Goal: Task Accomplishment & Management: Use online tool/utility

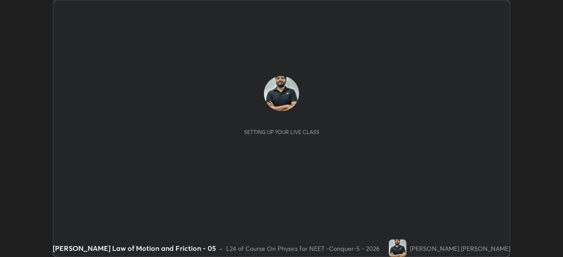
scroll to position [257, 562]
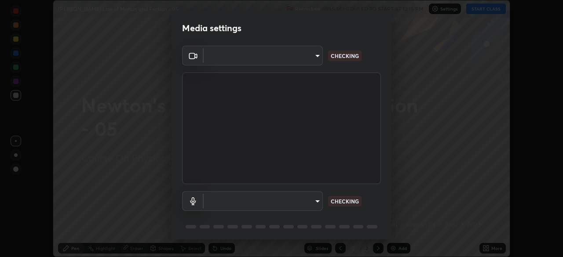
click at [305, 64] on body "Erase all [PERSON_NAME] Law of Motion and Friction - 05 Recording WAS SCHEDULED…" at bounding box center [281, 128] width 563 height 257
click at [304, 60] on div at bounding box center [281, 128] width 563 height 257
type input "1bc8c760721724c3bb23fa848bc882cb96d251e159a7e377002adb6141e657bd"
type input "1918f708b987fa0595dc9586349fa6393aff4c3e10ee40660038fb12667bac0b"
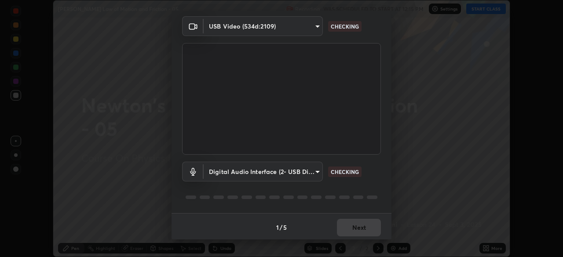
scroll to position [31, 0]
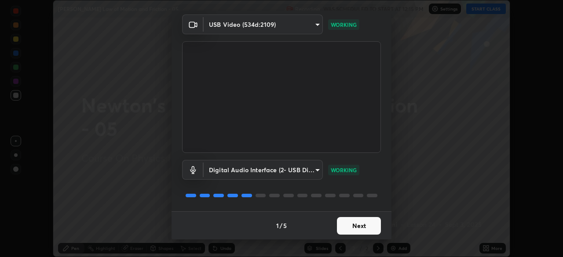
click at [358, 228] on button "Next" at bounding box center [359, 226] width 44 height 18
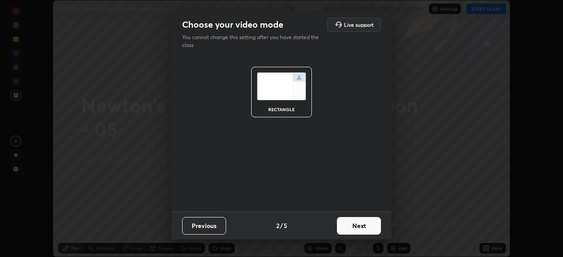
click at [367, 228] on button "Next" at bounding box center [359, 226] width 44 height 18
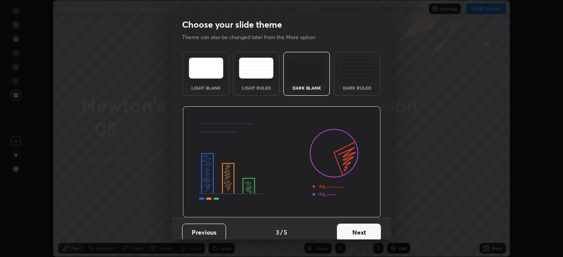
click at [371, 226] on button "Next" at bounding box center [359, 233] width 44 height 18
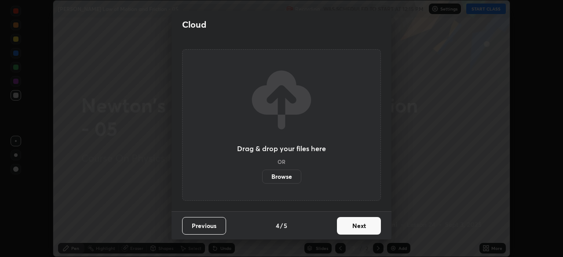
click at [378, 227] on button "Next" at bounding box center [359, 226] width 44 height 18
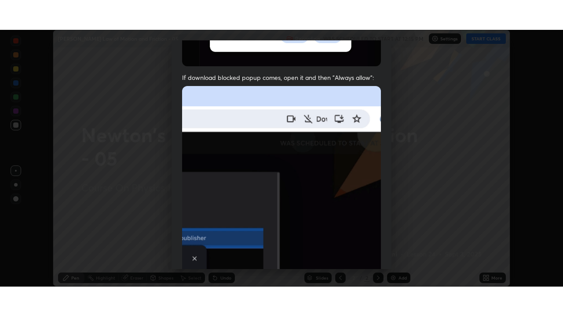
scroll to position [211, 0]
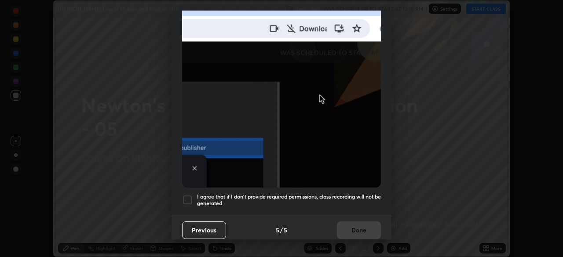
click at [190, 195] on div at bounding box center [187, 200] width 11 height 11
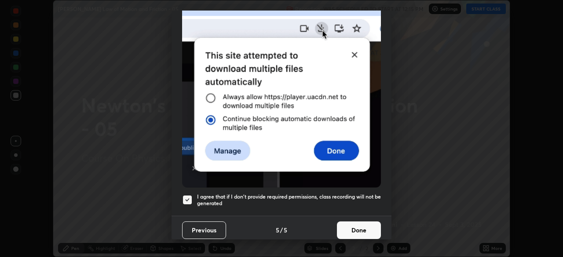
click at [355, 225] on button "Done" at bounding box center [359, 231] width 44 height 18
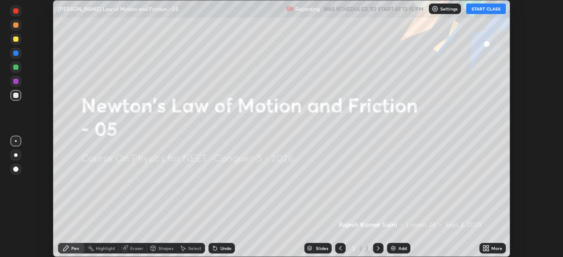
click at [484, 247] on icon at bounding box center [484, 247] width 2 height 2
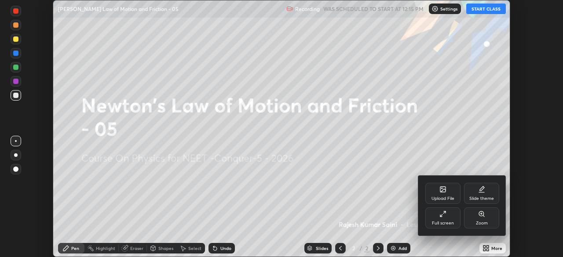
click at [443, 222] on div "Full screen" at bounding box center [443, 223] width 22 height 4
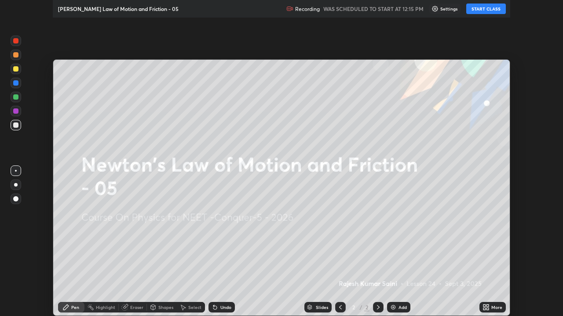
scroll to position [316, 563]
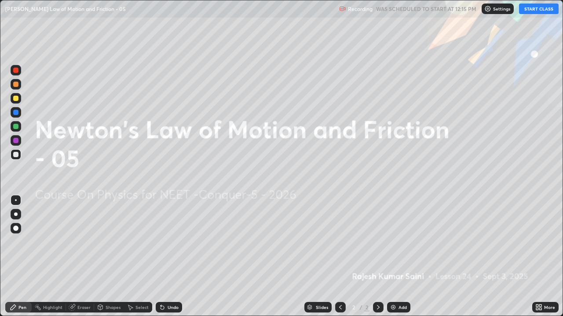
click at [488, 12] on div "Settings" at bounding box center [497, 9] width 32 height 11
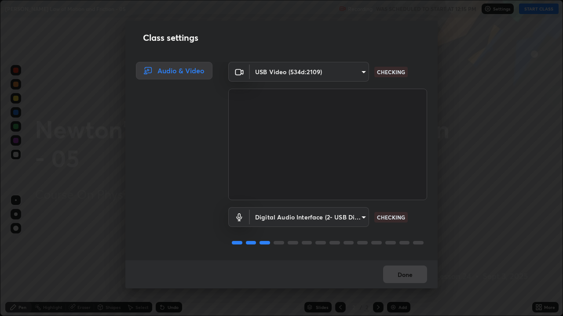
scroll to position [1, 0]
click at [400, 257] on button "Done" at bounding box center [405, 275] width 44 height 18
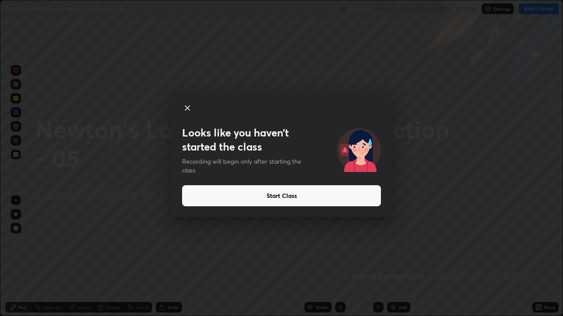
click at [359, 194] on button "Start Class" at bounding box center [281, 195] width 199 height 21
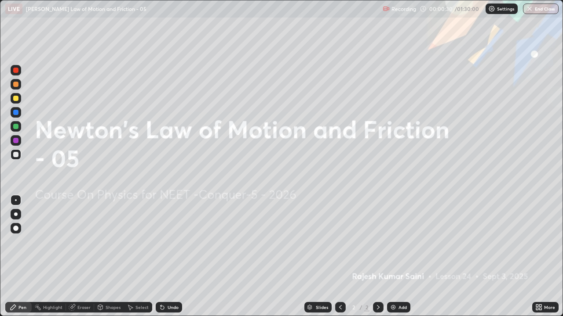
click at [393, 257] on img at bounding box center [392, 307] width 7 height 7
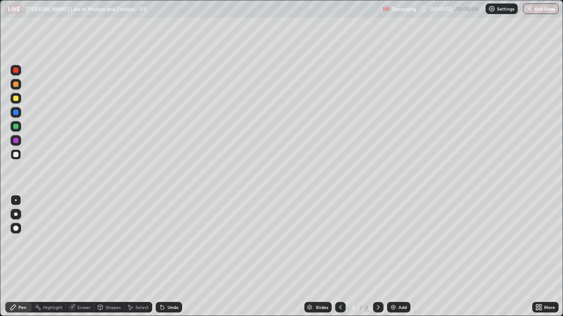
click at [19, 217] on div at bounding box center [16, 214] width 11 height 11
click at [15, 72] on div at bounding box center [15, 70] width 5 height 5
click at [103, 257] on div "Shapes" at bounding box center [109, 307] width 30 height 11
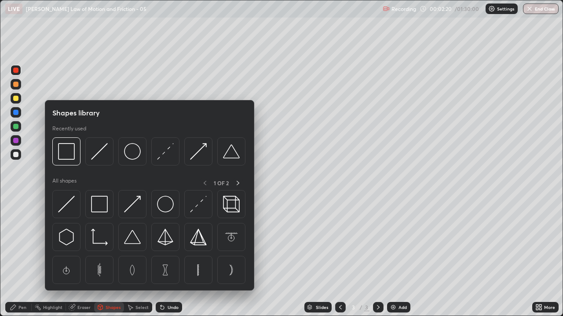
click at [98, 201] on img at bounding box center [99, 204] width 17 height 17
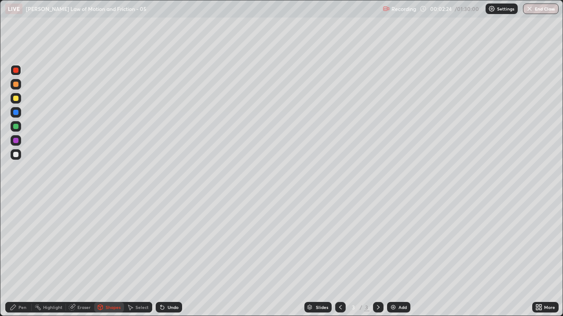
click at [22, 257] on div "Pen" at bounding box center [22, 308] width 8 height 4
click at [15, 71] on div at bounding box center [15, 70] width 5 height 5
click at [15, 150] on div at bounding box center [16, 154] width 11 height 11
click at [0, 228] on div "Setting up your live class" at bounding box center [281, 158] width 563 height 316
click at [14, 126] on div at bounding box center [15, 126] width 5 height 5
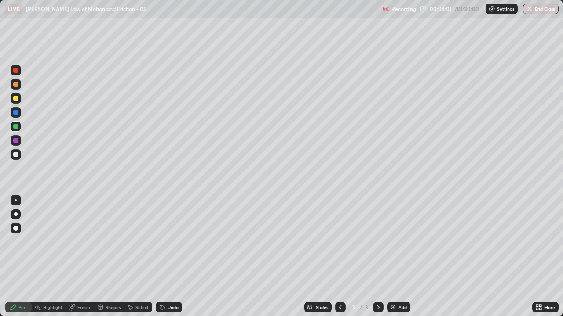
click at [15, 153] on div at bounding box center [15, 154] width 5 height 5
click at [392, 257] on img at bounding box center [392, 307] width 7 height 7
click at [15, 72] on div at bounding box center [15, 70] width 5 height 5
click at [15, 156] on div at bounding box center [15, 154] width 5 height 5
click at [16, 71] on div at bounding box center [15, 70] width 5 height 5
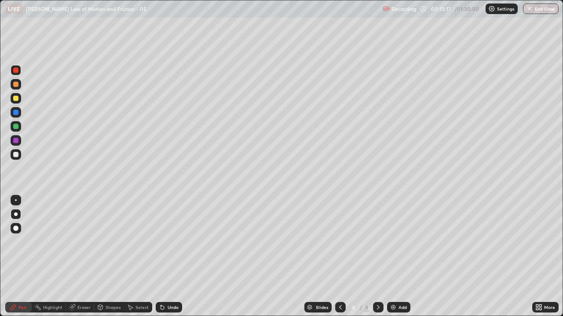
click at [13, 155] on div at bounding box center [16, 154] width 11 height 11
click at [17, 73] on div at bounding box center [15, 70] width 5 height 5
click at [17, 155] on div at bounding box center [15, 154] width 5 height 5
click at [398, 257] on div "Add" at bounding box center [402, 308] width 8 height 4
click at [340, 257] on icon at bounding box center [340, 307] width 7 height 7
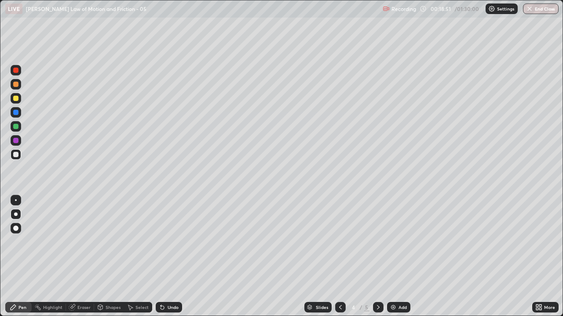
click at [376, 257] on icon at bounding box center [378, 307] width 7 height 7
click at [16, 101] on div at bounding box center [15, 98] width 5 height 5
click at [390, 257] on img at bounding box center [392, 307] width 7 height 7
click at [16, 69] on div at bounding box center [15, 70] width 5 height 5
click at [107, 257] on div "Shapes" at bounding box center [112, 308] width 15 height 4
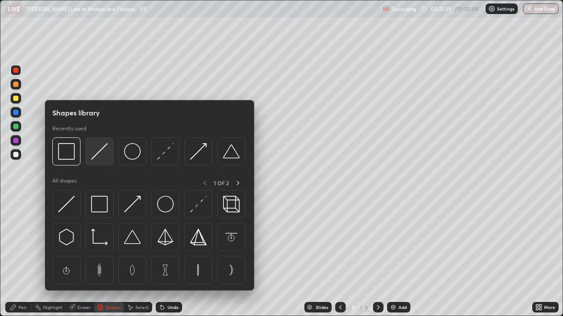
click at [95, 157] on img at bounding box center [99, 151] width 17 height 17
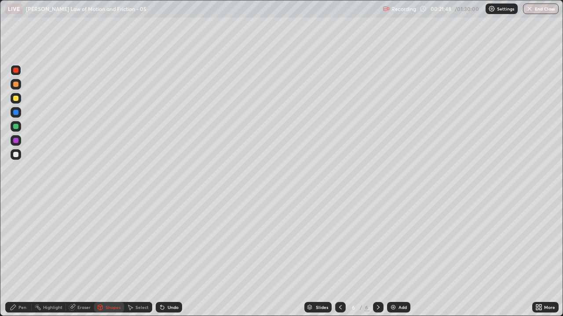
click at [22, 257] on div "Pen" at bounding box center [22, 308] width 8 height 4
click at [135, 257] on div "Select" at bounding box center [138, 307] width 28 height 11
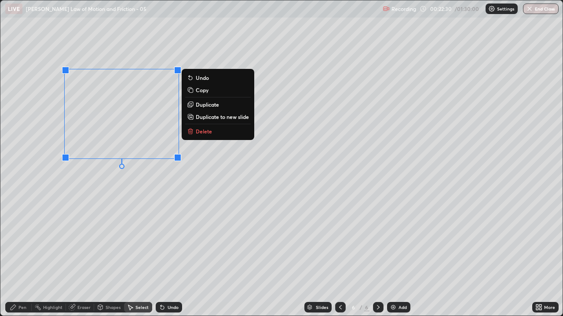
click at [211, 193] on div "0 ° Undo Copy Duplicate Duplicate to new slide Delete" at bounding box center [281, 158] width 562 height 316
click at [207, 104] on p "Duplicate" at bounding box center [210, 104] width 23 height 7
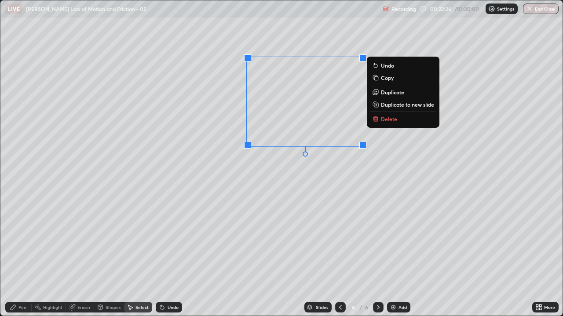
click at [307, 175] on div "0 ° Undo Copy Duplicate Duplicate to new slide Delete" at bounding box center [281, 158] width 562 height 316
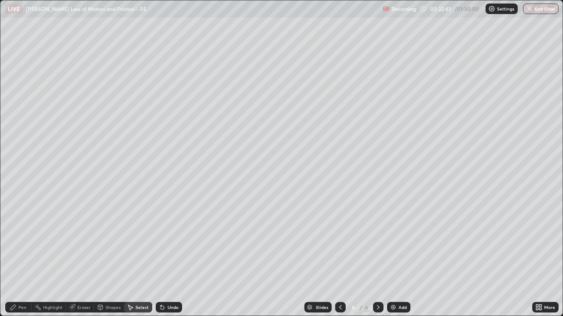
click at [20, 257] on div "Pen" at bounding box center [18, 307] width 26 height 11
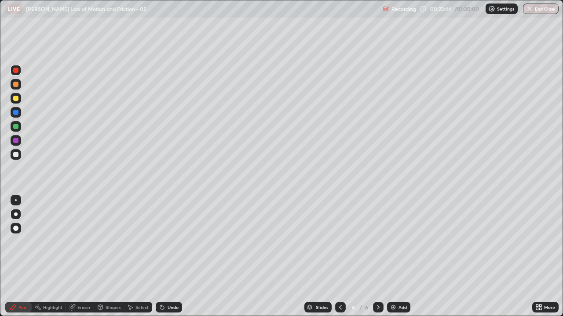
click at [15, 153] on div at bounding box center [15, 154] width 5 height 5
click at [105, 257] on div "Shapes" at bounding box center [112, 308] width 15 height 4
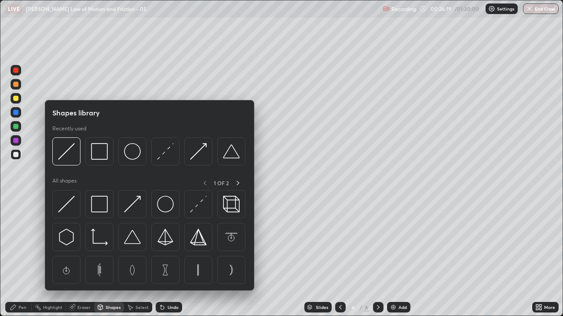
click at [84, 257] on div "Eraser" at bounding box center [83, 308] width 13 height 4
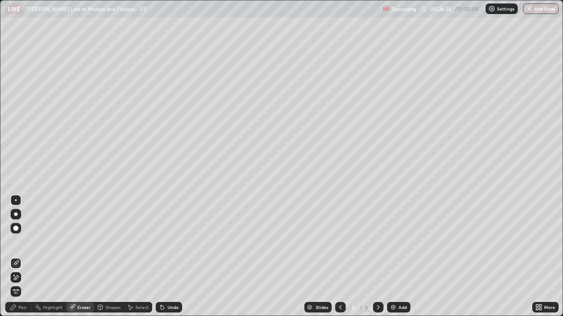
click at [18, 257] on div "Pen" at bounding box center [18, 307] width 26 height 11
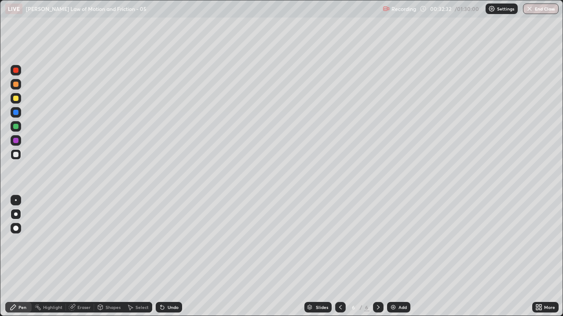
click at [389, 257] on img at bounding box center [392, 307] width 7 height 7
click at [16, 70] on div at bounding box center [15, 70] width 5 height 5
click at [105, 257] on div "Shapes" at bounding box center [109, 307] width 30 height 11
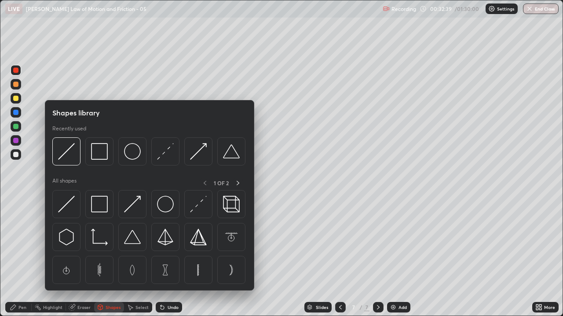
click at [69, 207] on img at bounding box center [66, 204] width 17 height 17
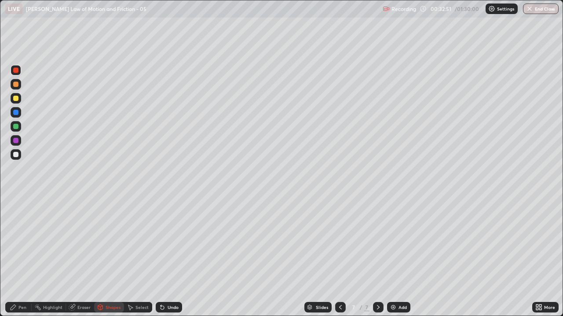
click at [22, 257] on div "Pen" at bounding box center [22, 308] width 8 height 4
click at [134, 257] on div "Select" at bounding box center [138, 307] width 28 height 11
click at [108, 257] on div "Shapes" at bounding box center [112, 308] width 15 height 4
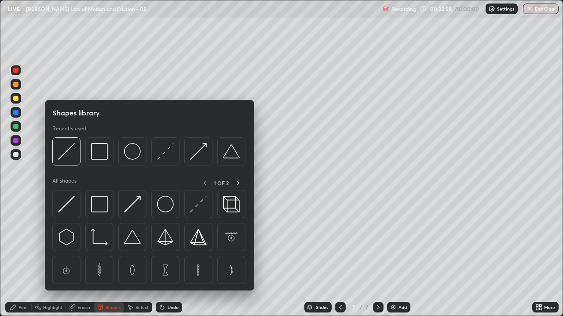
click at [24, 257] on div "Pen" at bounding box center [22, 308] width 8 height 4
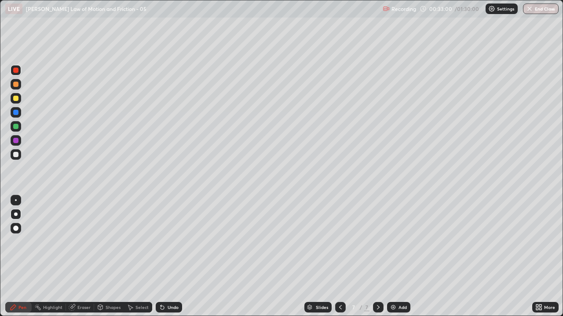
click at [137, 257] on div "Select" at bounding box center [141, 308] width 13 height 4
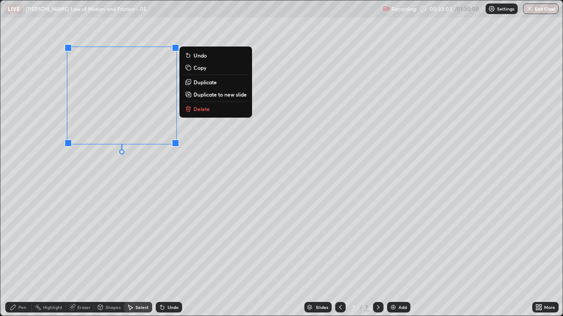
click at [200, 83] on p "Duplicate" at bounding box center [204, 82] width 23 height 7
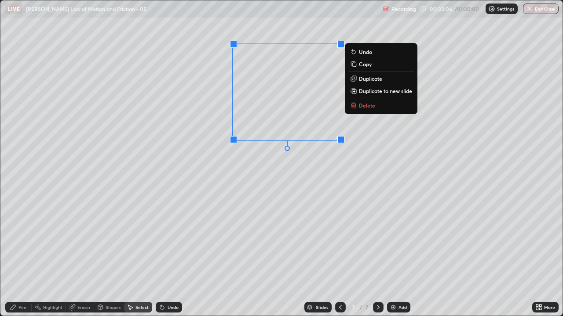
click at [363, 79] on p "Duplicate" at bounding box center [370, 78] width 23 height 7
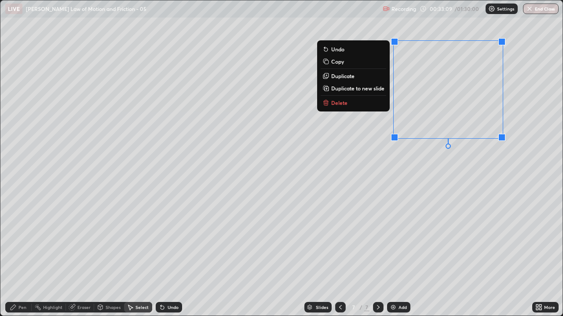
click at [289, 197] on div "0 ° Undo Copy Duplicate Duplicate to new slide Delete" at bounding box center [281, 158] width 562 height 316
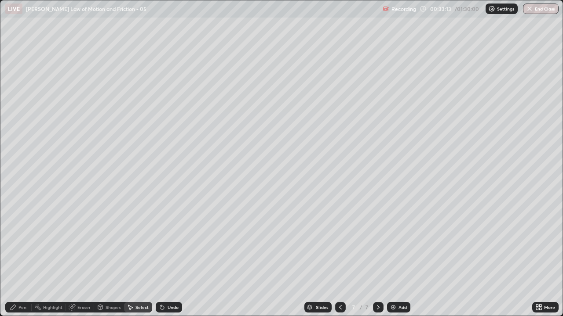
click at [29, 51] on div "0 ° Undo Copy Duplicate Duplicate to new slide Delete" at bounding box center [281, 158] width 562 height 316
click at [29, 43] on div "0 ° Undo Copy Duplicate Duplicate to new slide Delete" at bounding box center [281, 158] width 562 height 316
click at [22, 257] on div "Pen" at bounding box center [22, 308] width 8 height 4
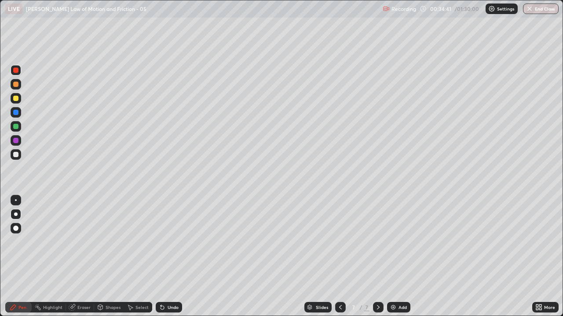
click at [15, 153] on div at bounding box center [15, 154] width 5 height 5
click at [390, 257] on img at bounding box center [392, 307] width 7 height 7
click at [13, 73] on div at bounding box center [16, 70] width 11 height 11
click at [77, 257] on div "Eraser" at bounding box center [83, 308] width 13 height 4
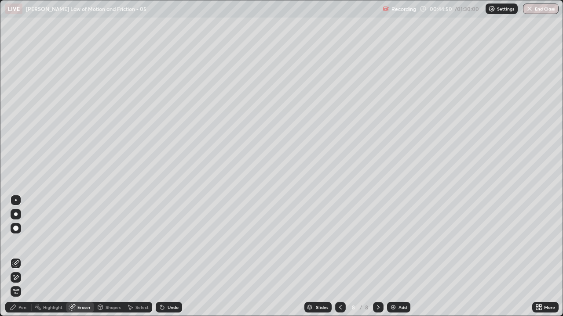
click at [104, 257] on div "Shapes" at bounding box center [109, 307] width 30 height 11
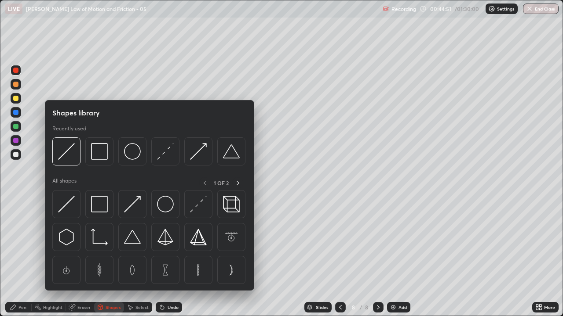
click at [63, 156] on img at bounding box center [66, 151] width 17 height 17
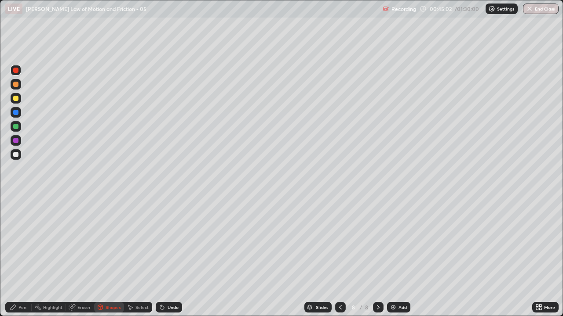
click at [17, 257] on div "Pen" at bounding box center [18, 307] width 26 height 11
click at [13, 153] on div at bounding box center [15, 154] width 5 height 5
click at [391, 257] on img at bounding box center [392, 307] width 7 height 7
click at [15, 73] on div at bounding box center [15, 70] width 5 height 5
click at [138, 257] on div "Select" at bounding box center [138, 307] width 28 height 11
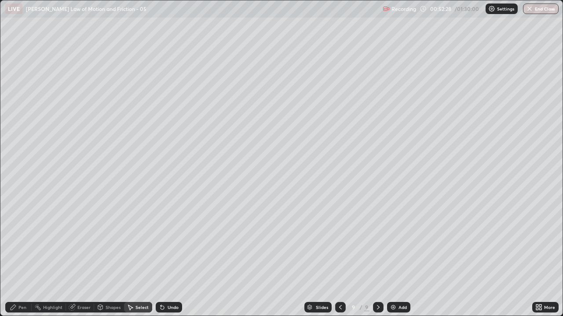
click at [107, 257] on div "Shapes" at bounding box center [112, 308] width 15 height 4
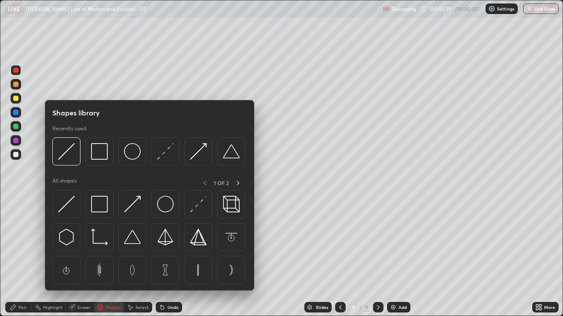
click at [69, 155] on img at bounding box center [66, 151] width 17 height 17
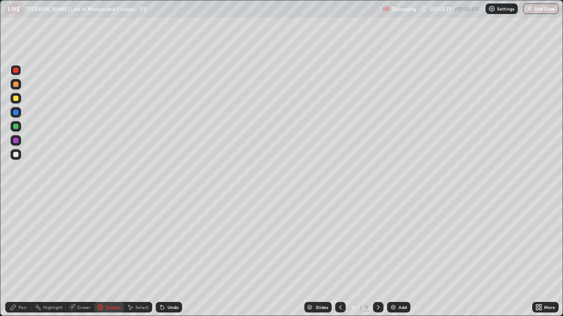
click at [21, 257] on div "Pen" at bounding box center [22, 308] width 8 height 4
click at [132, 257] on icon at bounding box center [130, 307] width 7 height 7
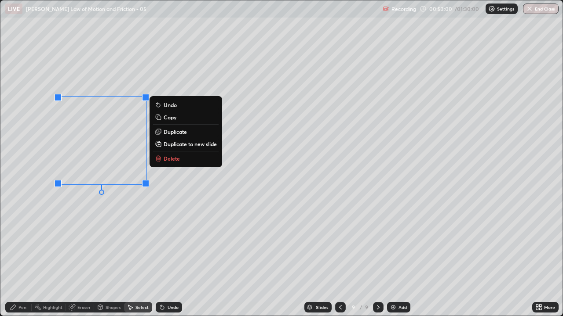
click at [175, 131] on p "Duplicate" at bounding box center [175, 131] width 23 height 7
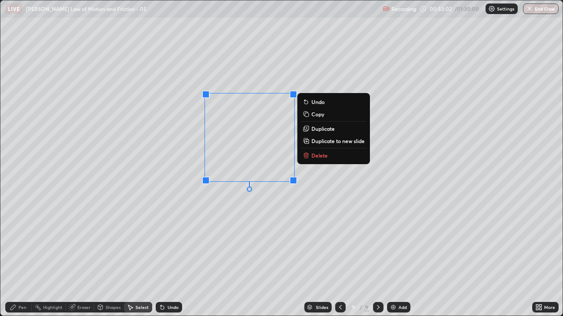
click at [205, 221] on div "0 ° Undo Copy Duplicate Duplicate to new slide Delete" at bounding box center [281, 158] width 562 height 316
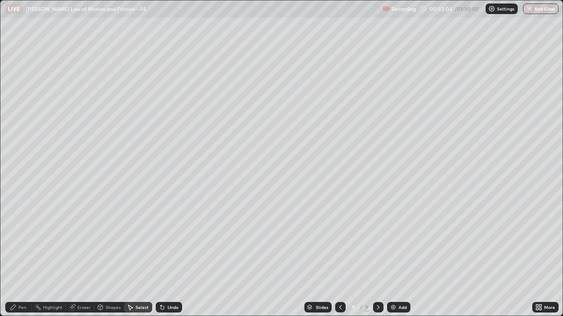
click at [20, 257] on div "Pen" at bounding box center [22, 308] width 8 height 4
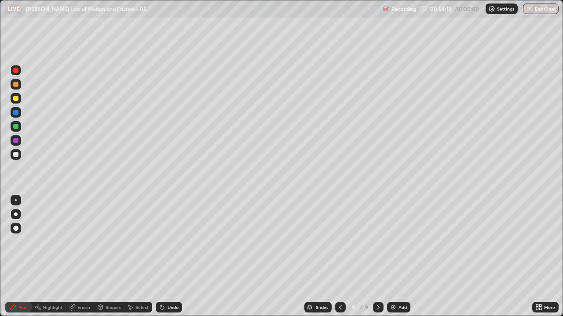
click at [15, 154] on div at bounding box center [15, 154] width 5 height 5
click at [391, 257] on img at bounding box center [392, 307] width 7 height 7
click at [14, 71] on div at bounding box center [15, 70] width 5 height 5
click at [15, 69] on div at bounding box center [15, 70] width 5 height 5
click at [0, 161] on div "Setting up your live class" at bounding box center [281, 158] width 563 height 316
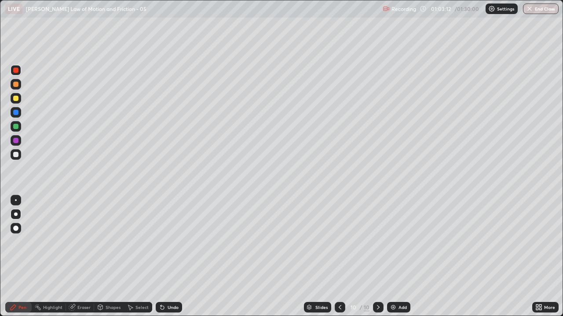
click at [18, 157] on div at bounding box center [16, 154] width 11 height 11
click at [118, 257] on div "Shapes" at bounding box center [109, 307] width 30 height 11
click at [130, 257] on div "Select" at bounding box center [138, 307] width 28 height 11
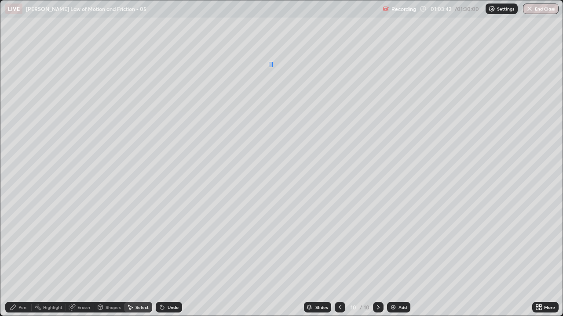
click at [0, 0] on button "Undo" at bounding box center [0, 0] width 0 height 0
click at [19, 257] on div "Pen" at bounding box center [18, 307] width 26 height 11
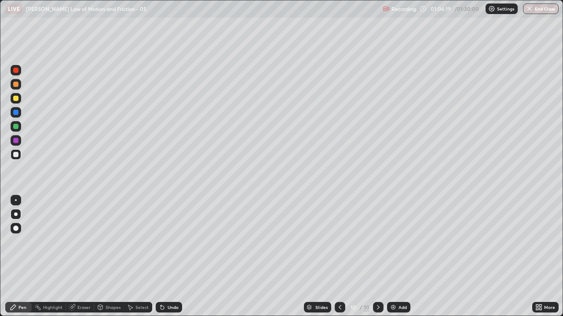
click at [15, 98] on div at bounding box center [15, 98] width 5 height 5
click at [394, 257] on img at bounding box center [392, 307] width 7 height 7
click at [15, 73] on div at bounding box center [16, 70] width 11 height 11
click at [15, 153] on div at bounding box center [15, 154] width 5 height 5
click at [339, 257] on icon at bounding box center [340, 307] width 7 height 7
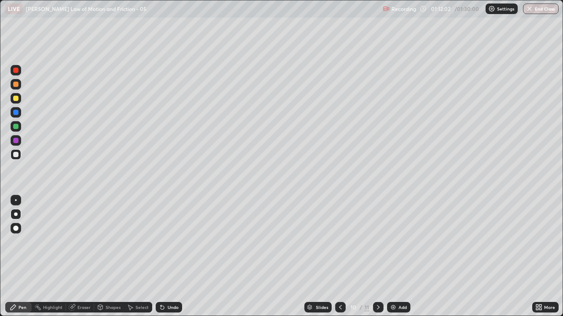
click at [376, 257] on icon at bounding box center [378, 307] width 7 height 7
click at [11, 99] on div at bounding box center [16, 98] width 11 height 11
click at [338, 257] on icon at bounding box center [340, 307] width 7 height 7
click at [377, 257] on icon at bounding box center [378, 307] width 7 height 7
click at [145, 257] on div "Select" at bounding box center [138, 308] width 28 height 18
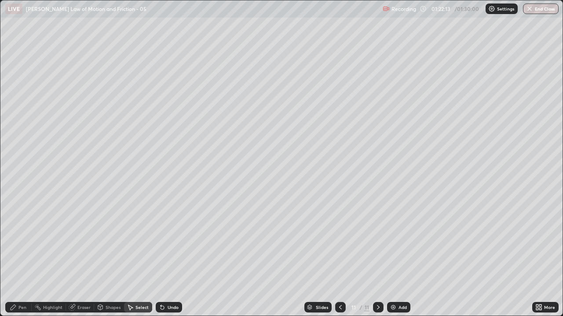
click at [165, 254] on div "0 ° Undo Copy Duplicate Duplicate to new slide Delete" at bounding box center [281, 158] width 562 height 316
click at [529, 13] on button "End Class" at bounding box center [541, 9] width 36 height 11
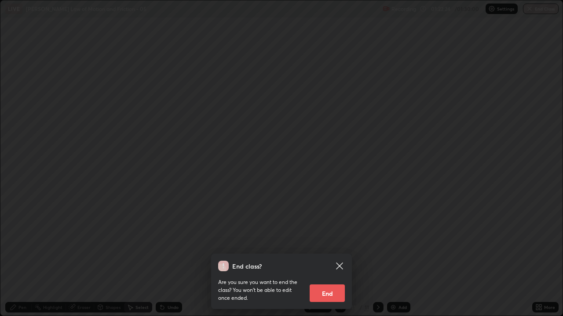
click at [327, 257] on button "End" at bounding box center [326, 294] width 35 height 18
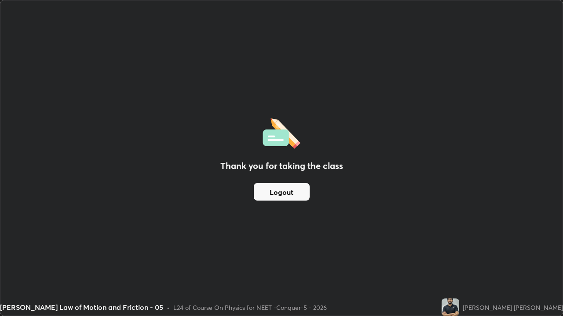
click at [282, 190] on button "Logout" at bounding box center [282, 192] width 56 height 18
